Goal: Check status: Check status

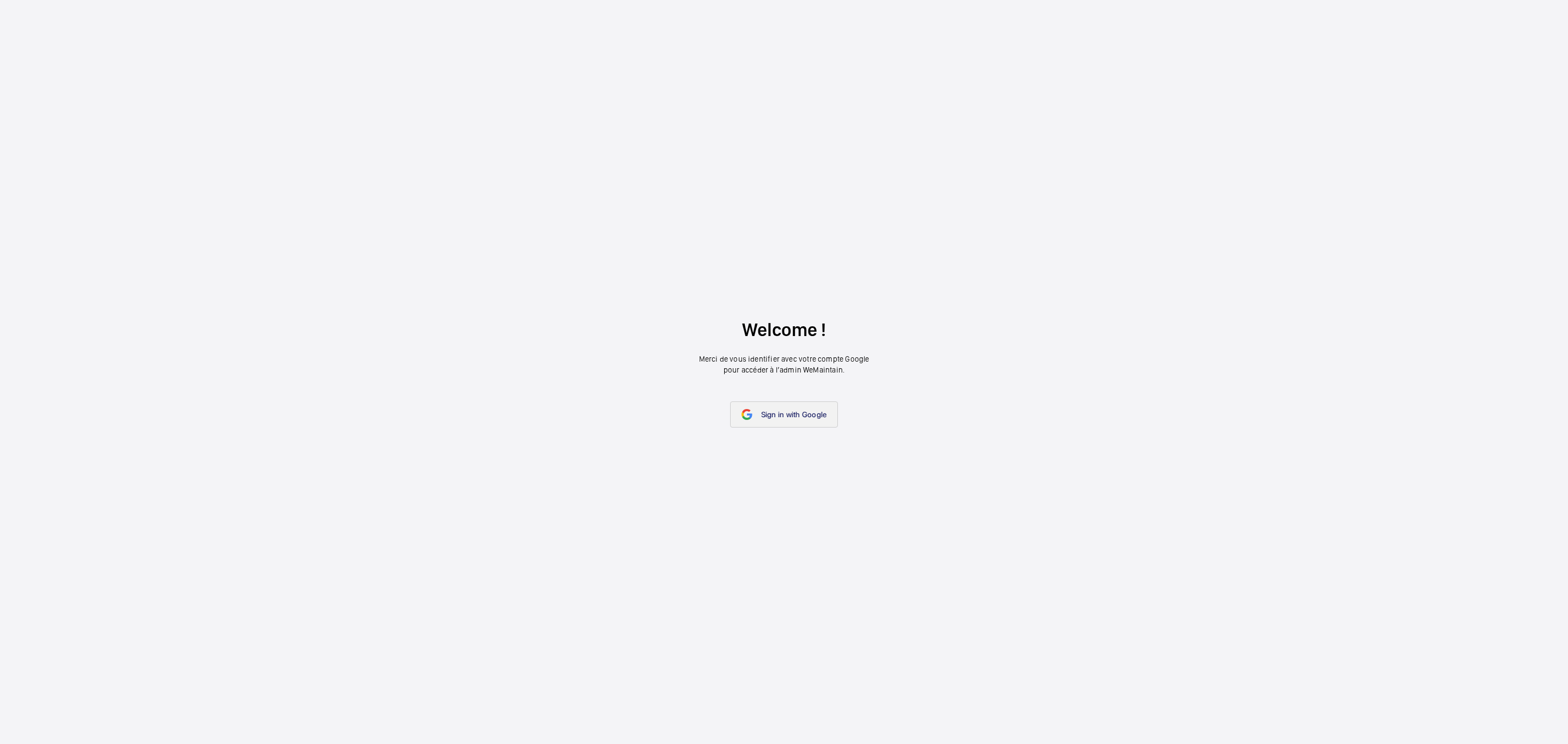
click at [798, 416] on span "Sign in with Google" at bounding box center [794, 414] width 66 height 9
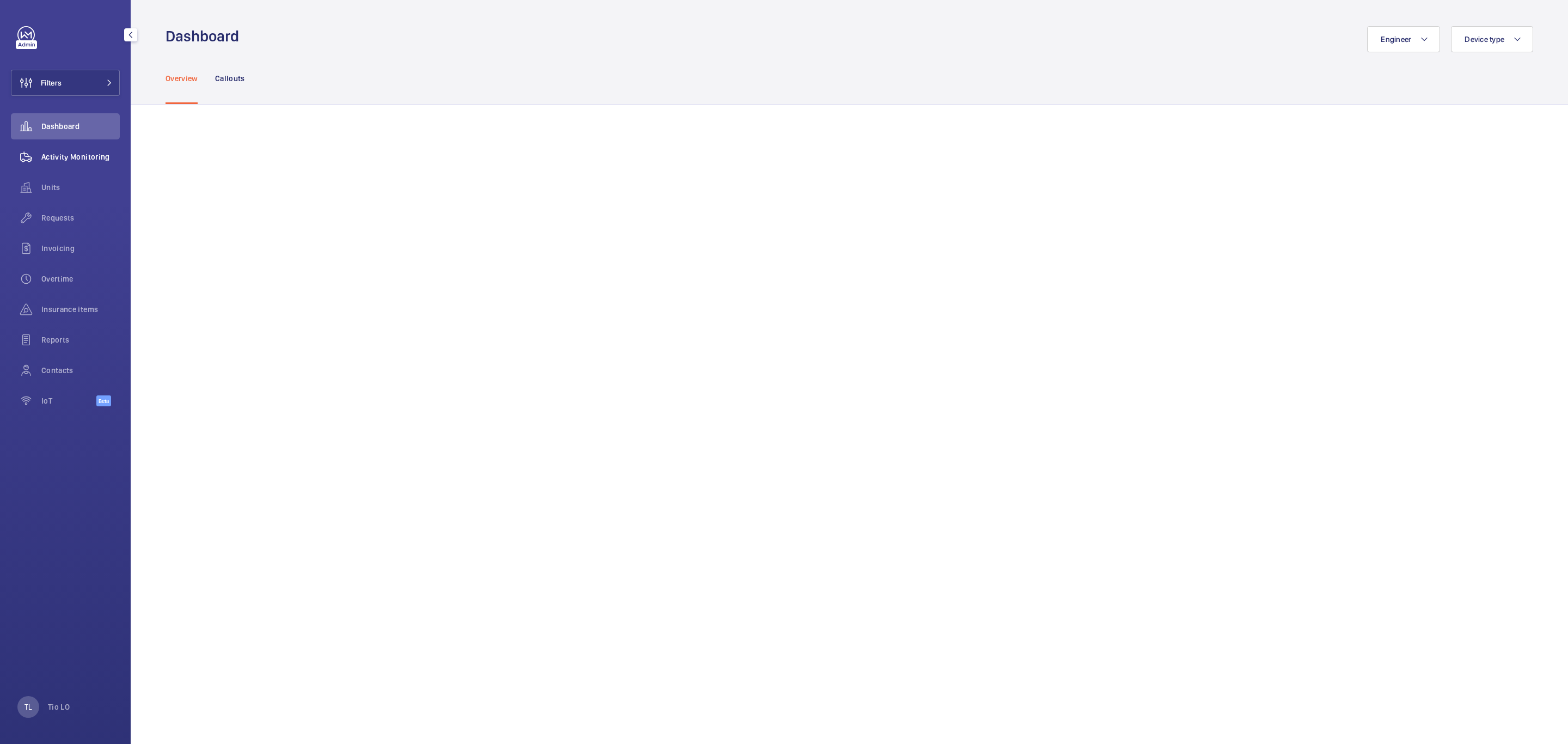
click at [75, 152] on span "Activity Monitoring" at bounding box center [80, 157] width 78 height 11
